Goal: Contribute content: Contribute content

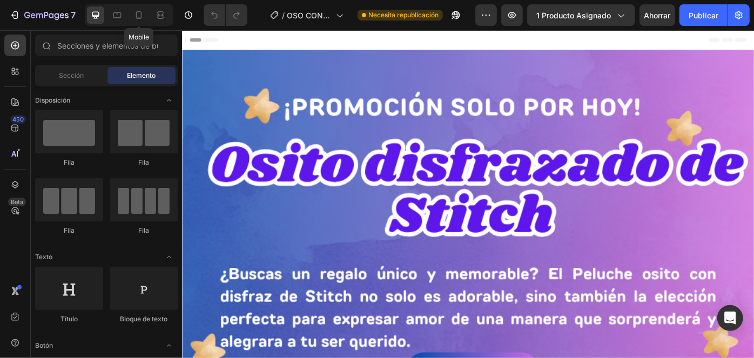
click at [146, 17] on div at bounding box center [138, 14] width 17 height 17
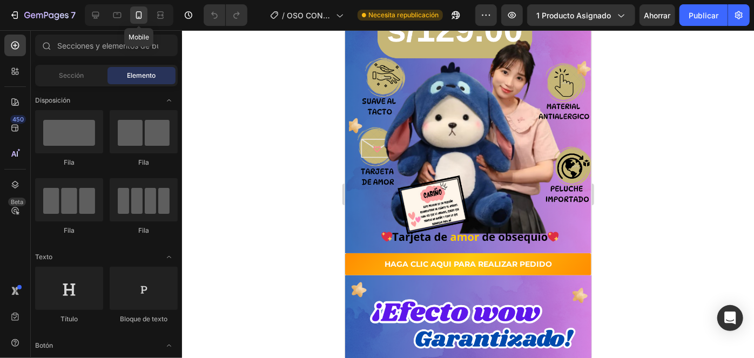
scroll to position [196, 0]
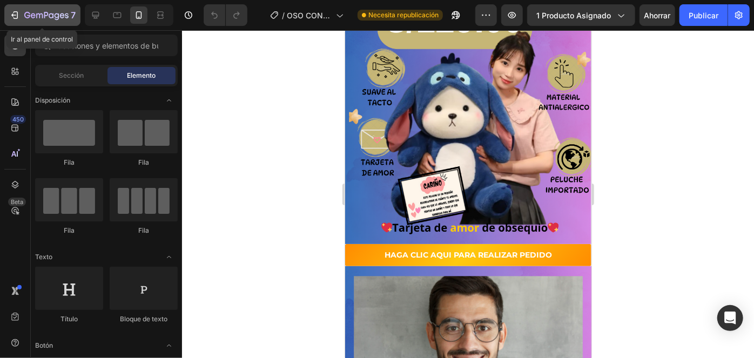
click at [26, 15] on icon "button" at bounding box center [46, 15] width 44 height 9
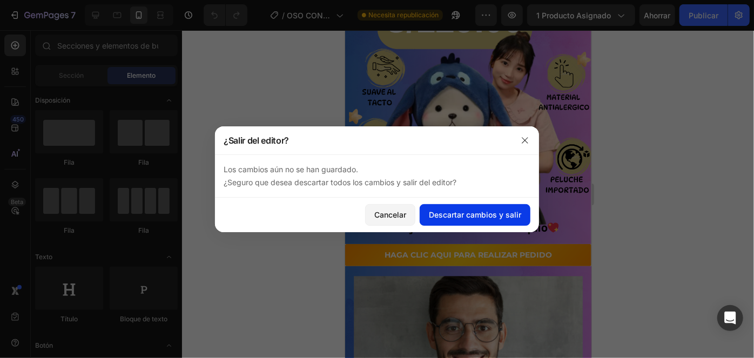
click at [449, 213] on font "Descartar cambios y salir" at bounding box center [475, 214] width 92 height 9
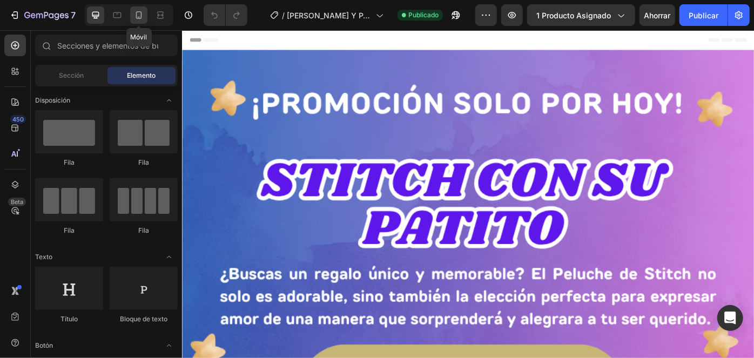
click at [132, 15] on div at bounding box center [138, 14] width 17 height 17
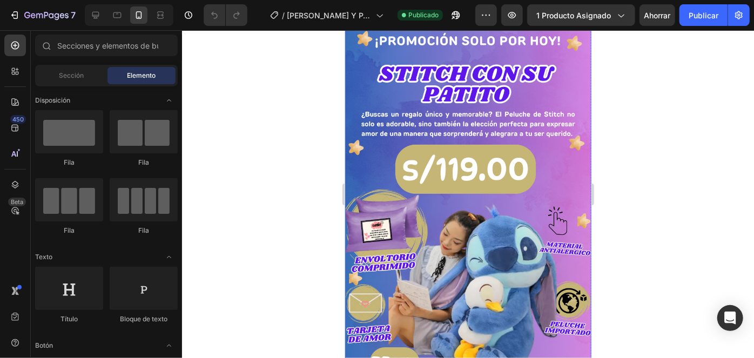
scroll to position [49, 0]
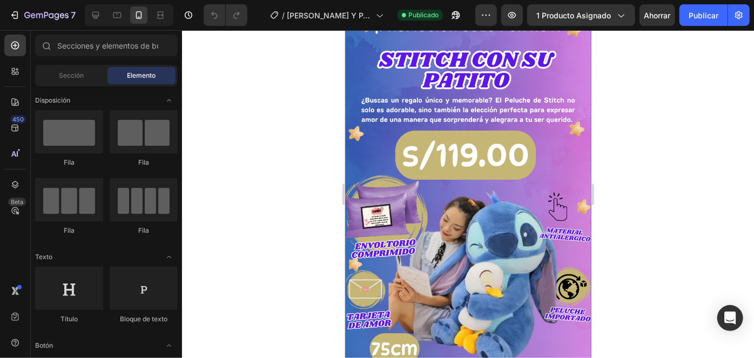
click at [379, 111] on img at bounding box center [468, 197] width 246 height 388
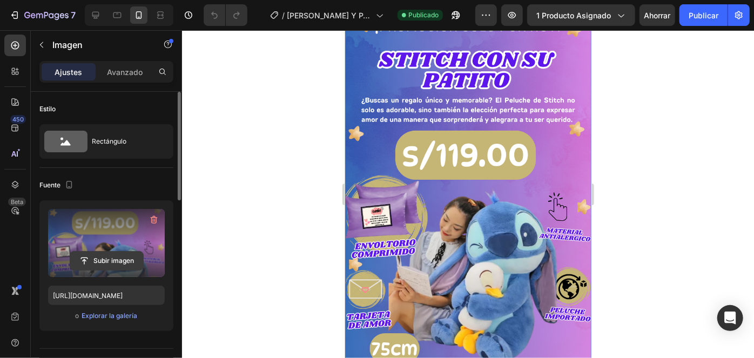
click at [132, 261] on input "file" at bounding box center [106, 261] width 73 height 18
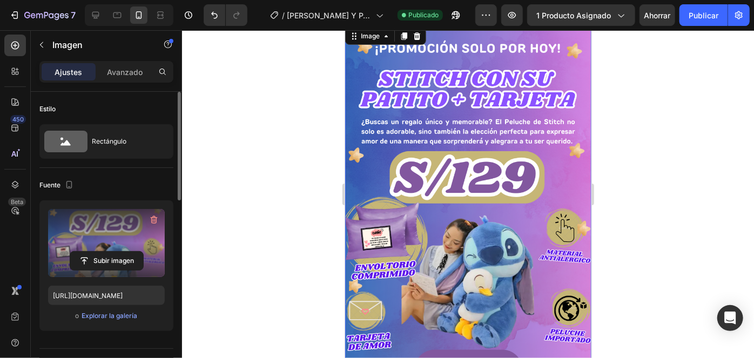
scroll to position [0, 0]
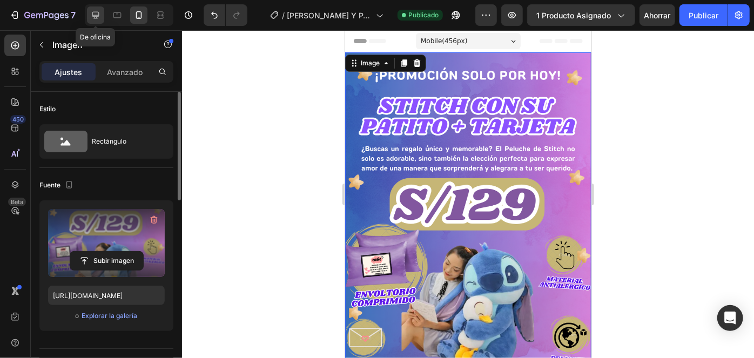
click at [95, 15] on icon at bounding box center [95, 15] width 11 height 11
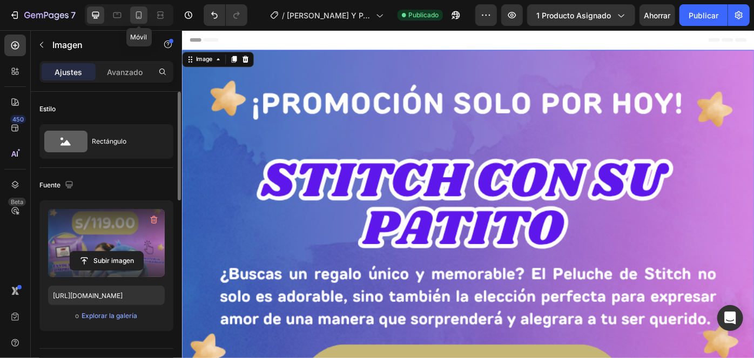
click at [142, 17] on icon at bounding box center [138, 15] width 11 height 11
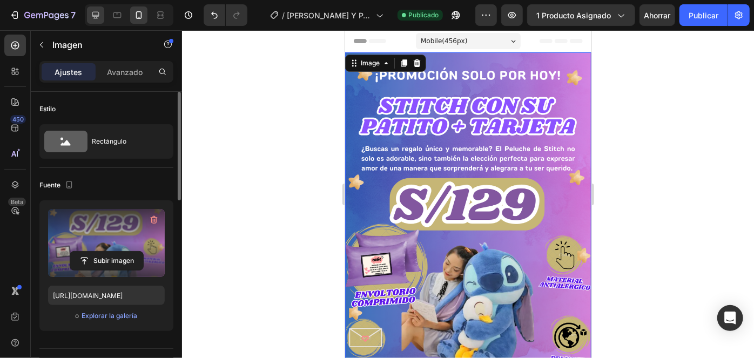
drag, startPoint x: 99, startPoint y: 13, endPoint x: 118, endPoint y: 35, distance: 28.7
click at [100, 13] on icon at bounding box center [95, 15] width 11 height 11
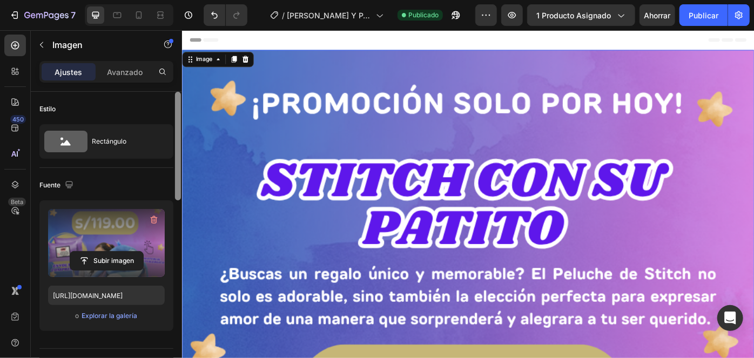
scroll to position [147, 0]
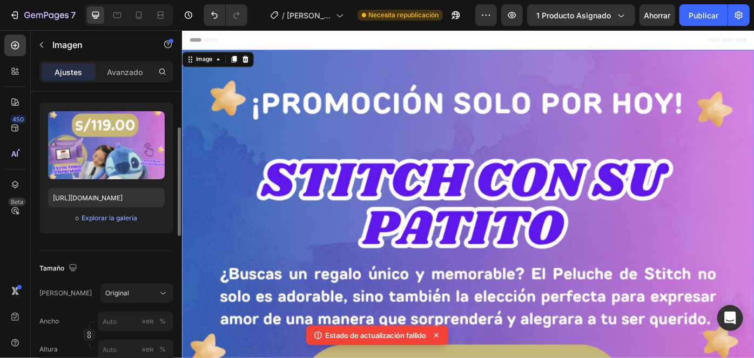
drag, startPoint x: 416, startPoint y: 181, endPoint x: 189, endPoint y: 183, distance: 227.4
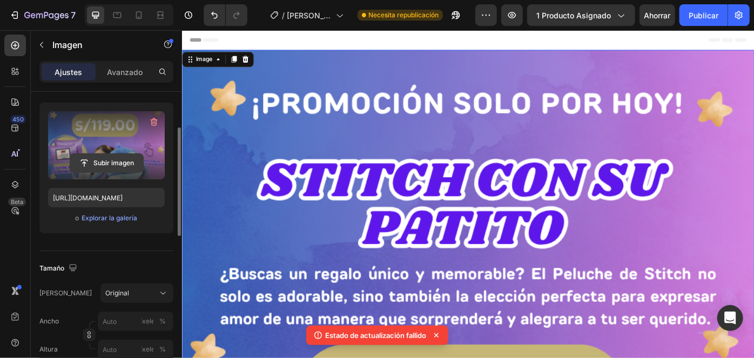
click at [117, 161] on input "file" at bounding box center [106, 163] width 73 height 18
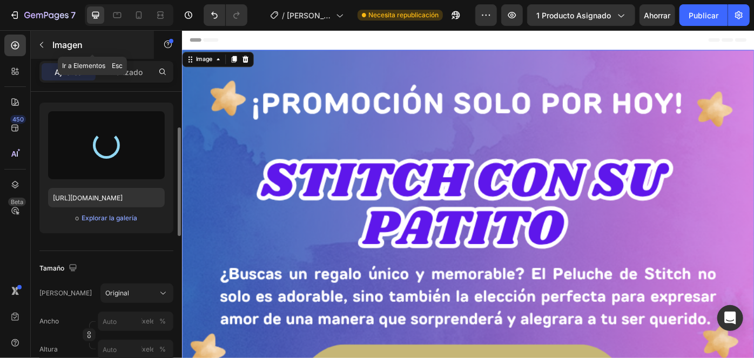
type input "[URL][DOMAIN_NAME]"
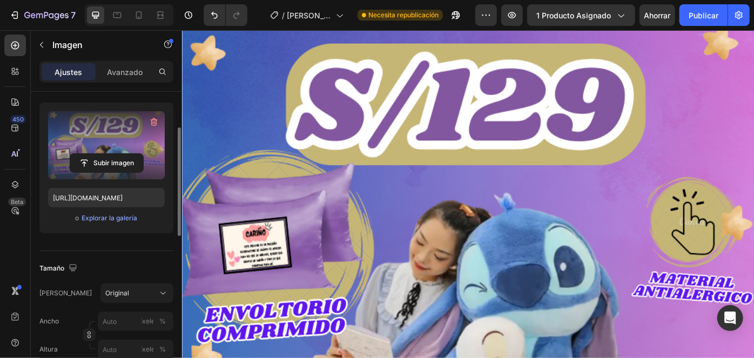
scroll to position [344, 0]
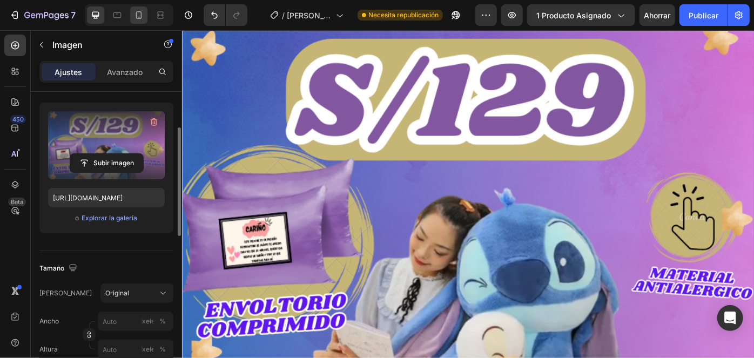
click at [133, 11] on icon at bounding box center [138, 15] width 11 height 11
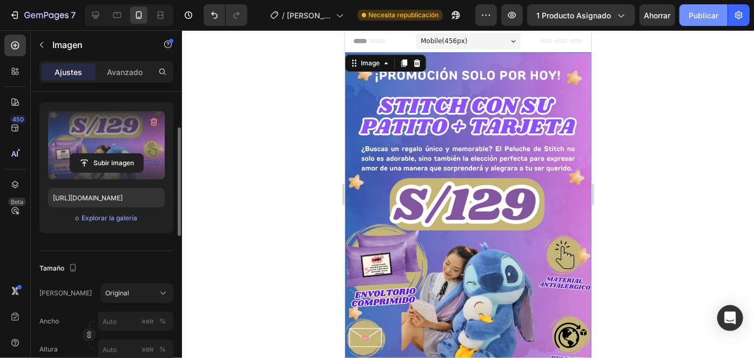
click at [706, 14] on font "Publicar" at bounding box center [704, 15] width 30 height 9
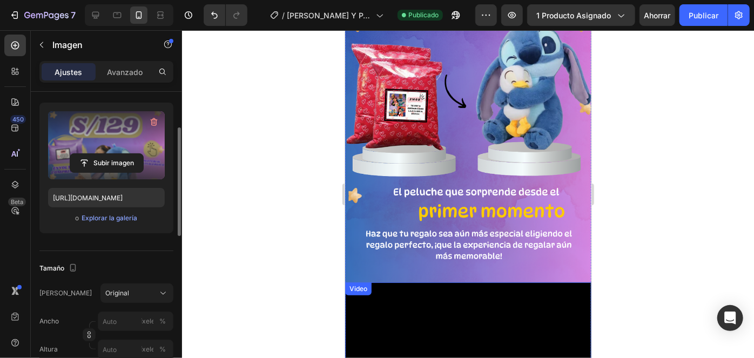
scroll to position [491, 0]
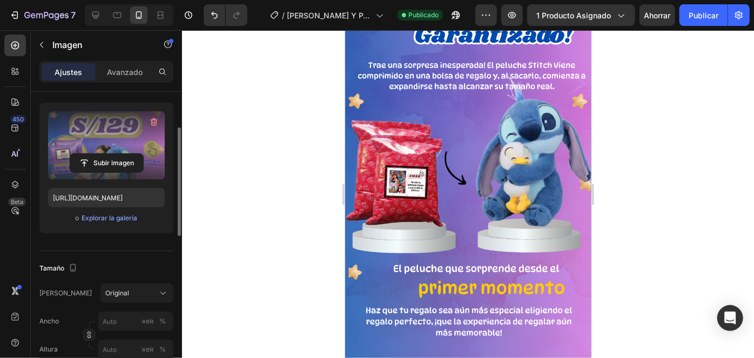
click at [443, 159] on img at bounding box center [468, 165] width 246 height 388
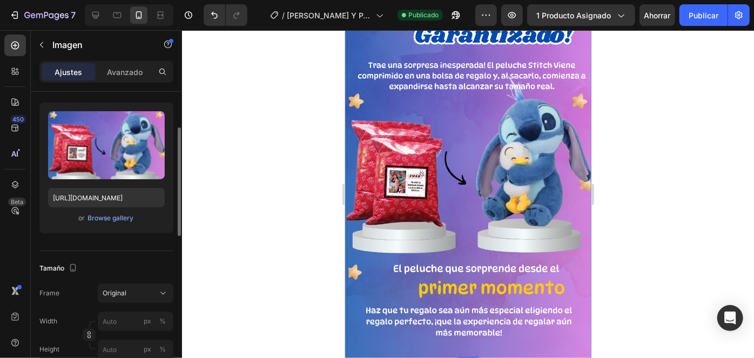
scroll to position [98, 0]
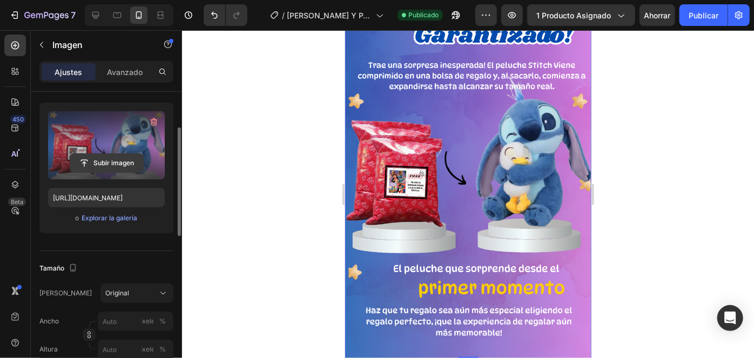
click at [113, 171] on input "file" at bounding box center [106, 163] width 73 height 18
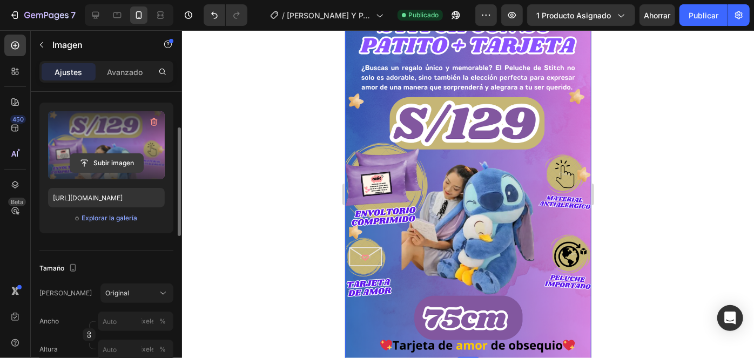
click at [125, 163] on input "file" at bounding box center [106, 163] width 73 height 18
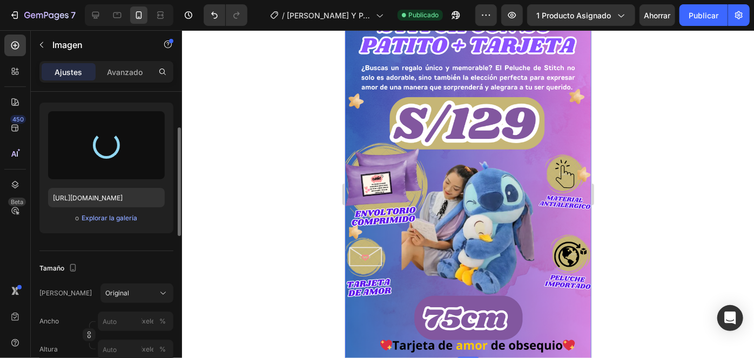
type input "[URL][DOMAIN_NAME]"
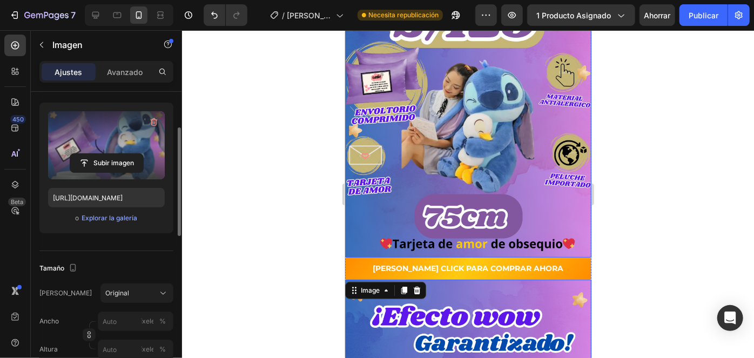
scroll to position [147, 0]
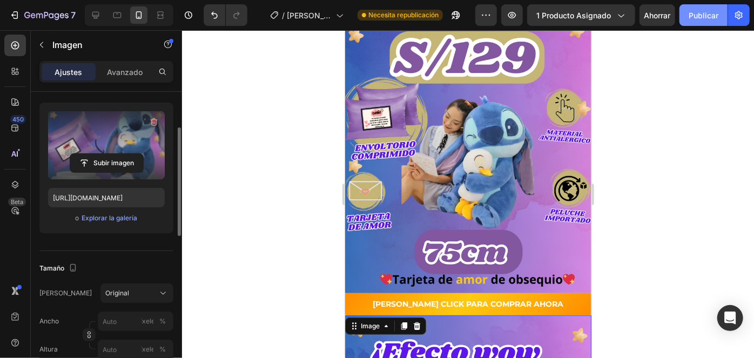
click at [708, 8] on button "Publicar" at bounding box center [703, 15] width 48 height 22
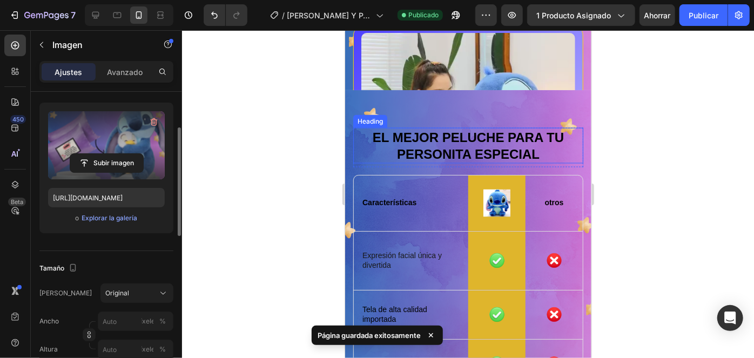
scroll to position [2975, 0]
